Goal: Task Accomplishment & Management: Use online tool/utility

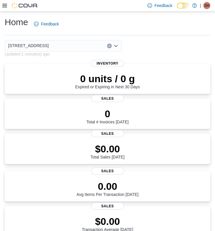
click at [5, 6] on icon at bounding box center [4, 6] width 5 height 4
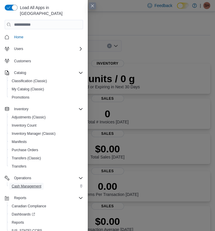
click at [38, 184] on span "Cash Management" at bounding box center [27, 186] width 30 height 5
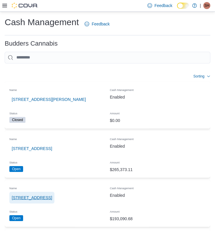
click at [38, 199] on span "[STREET_ADDRESS]" at bounding box center [32, 198] width 40 height 6
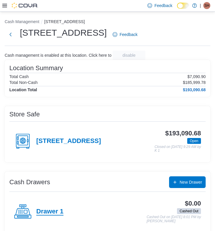
click at [50, 209] on h4 "Drawer 1" at bounding box center [49, 212] width 27 height 8
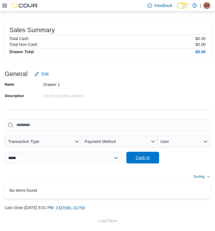
click at [143, 157] on span "Cash In" at bounding box center [143, 158] width 14 height 6
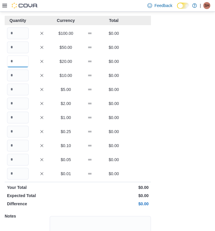
click at [16, 61] on input "Quantity" at bounding box center [18, 62] width 22 height 12
type input "*"
type input "**"
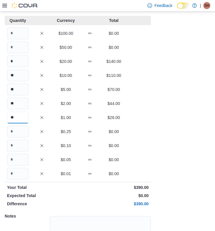
type input "**"
type input "*"
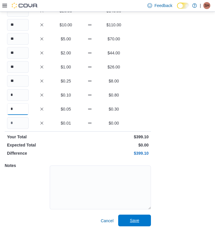
type input "*"
click at [137, 217] on span "Save" at bounding box center [135, 221] width 26 height 12
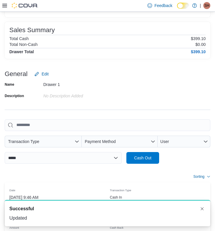
click at [4, 7] on icon at bounding box center [4, 6] width 5 height 4
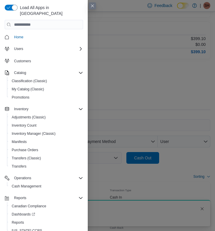
click at [4, 7] on div "Load All Apps in New Hub Home Users Customers Catalog Classification (Classic) …" at bounding box center [44, 121] width 88 height 243
click at [29, 184] on span "Cash Management" at bounding box center [27, 186] width 30 height 5
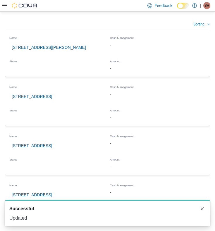
scroll to position [52, 0]
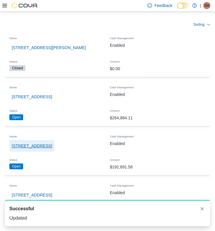
click at [40, 147] on span "[STREET_ADDRESS]" at bounding box center [32, 146] width 40 height 6
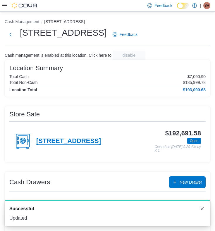
click at [79, 138] on h4 "[STREET_ADDRESS]" at bounding box center [68, 142] width 65 height 8
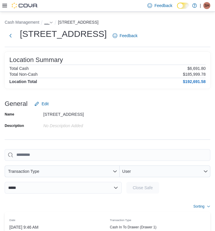
click at [47, 21] on span "…" at bounding box center [46, 22] width 4 height 5
click at [49, 37] on button "[STREET_ADDRESS]" at bounding box center [45, 35] width 40 height 5
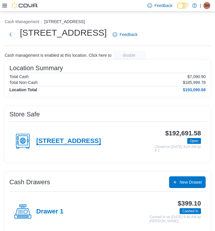
click at [70, 142] on h4 "[STREET_ADDRESS]" at bounding box center [68, 142] width 65 height 8
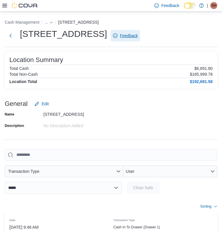
click at [138, 32] on span "Feedback" at bounding box center [125, 36] width 25 height 12
click at [4, 5] on icon at bounding box center [4, 5] width 5 height 5
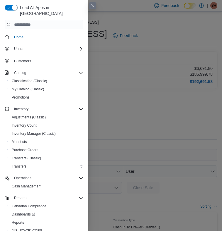
scroll to position [10, 0]
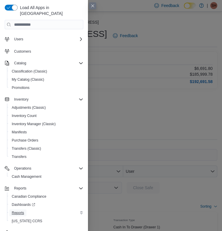
click at [24, 211] on span "Reports" at bounding box center [18, 213] width 12 height 5
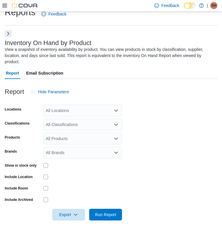
scroll to position [11, 0]
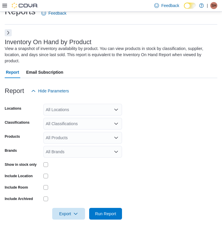
click at [69, 106] on div "All Locations" at bounding box center [82, 110] width 78 height 12
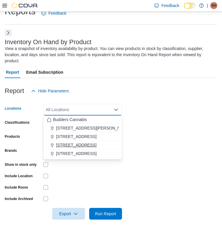
click at [71, 144] on span "[STREET_ADDRESS]" at bounding box center [76, 145] width 40 height 6
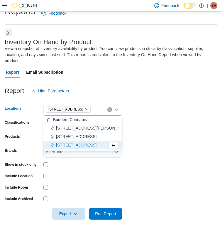
click at [138, 127] on form "Locations [STREET_ADDRESS] Combo box. Selected. [STREET_ADDRESS]. Press Backspa…" at bounding box center [111, 158] width 212 height 123
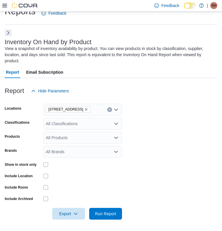
click at [84, 126] on div "All Classifications" at bounding box center [82, 124] width 78 height 12
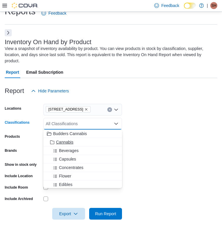
click at [79, 144] on div "Cannabis" at bounding box center [82, 142] width 71 height 6
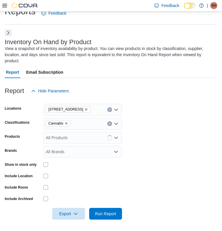
click at [138, 146] on form "Locations [STREET_ADDRESS] Classifications Cannabis Products All Products Brand…" at bounding box center [111, 158] width 212 height 123
click at [39, 159] on form "Locations [STREET_ADDRESS] Classifications Cannabis Products All Products Brand…" at bounding box center [111, 158] width 212 height 123
click at [131, 167] on form "Locations [STREET_ADDRESS] Classifications Cannabis Products All Products Brand…" at bounding box center [111, 158] width 212 height 123
click at [71, 216] on span "Export" at bounding box center [69, 214] width 26 height 12
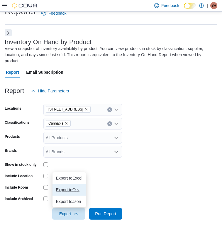
click at [69, 192] on span "Export to Csv" at bounding box center [69, 190] width 26 height 5
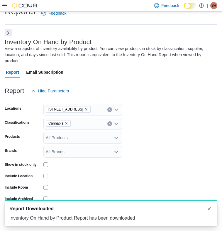
scroll to position [0, 0]
